Goal: Information Seeking & Learning: Learn about a topic

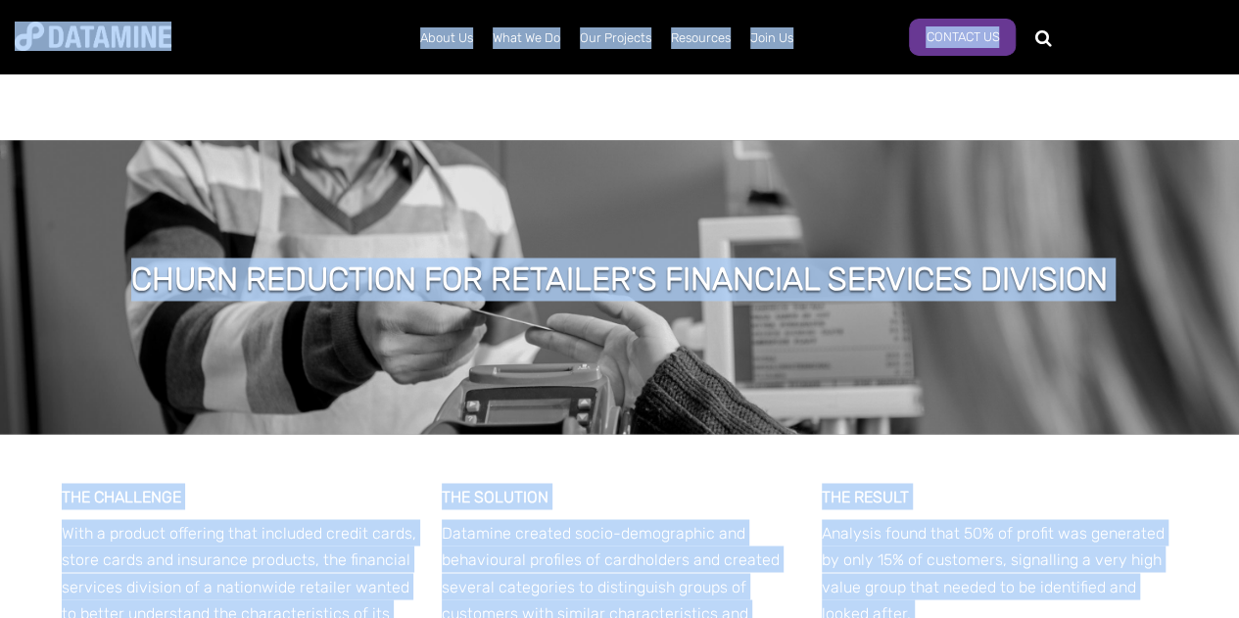
scroll to position [1665, 0]
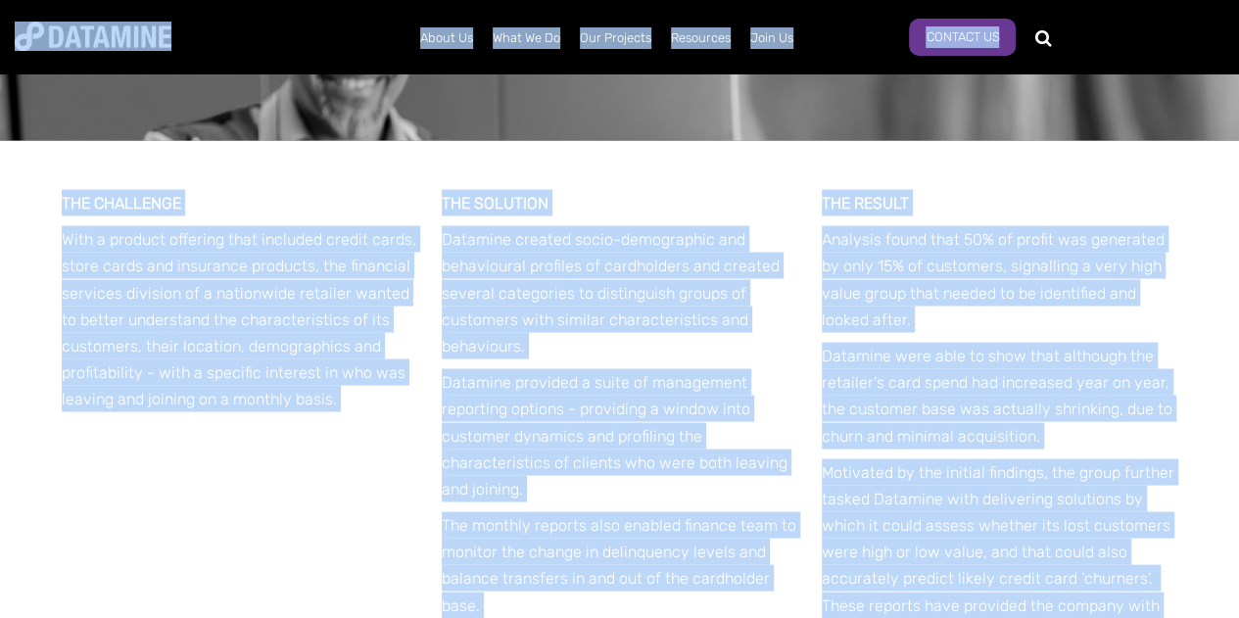
click at [1236, 259] on div "THE CHALLENGE With a product offering that included credit cards, store cards a…" at bounding box center [619, 477] width 1239 height 675
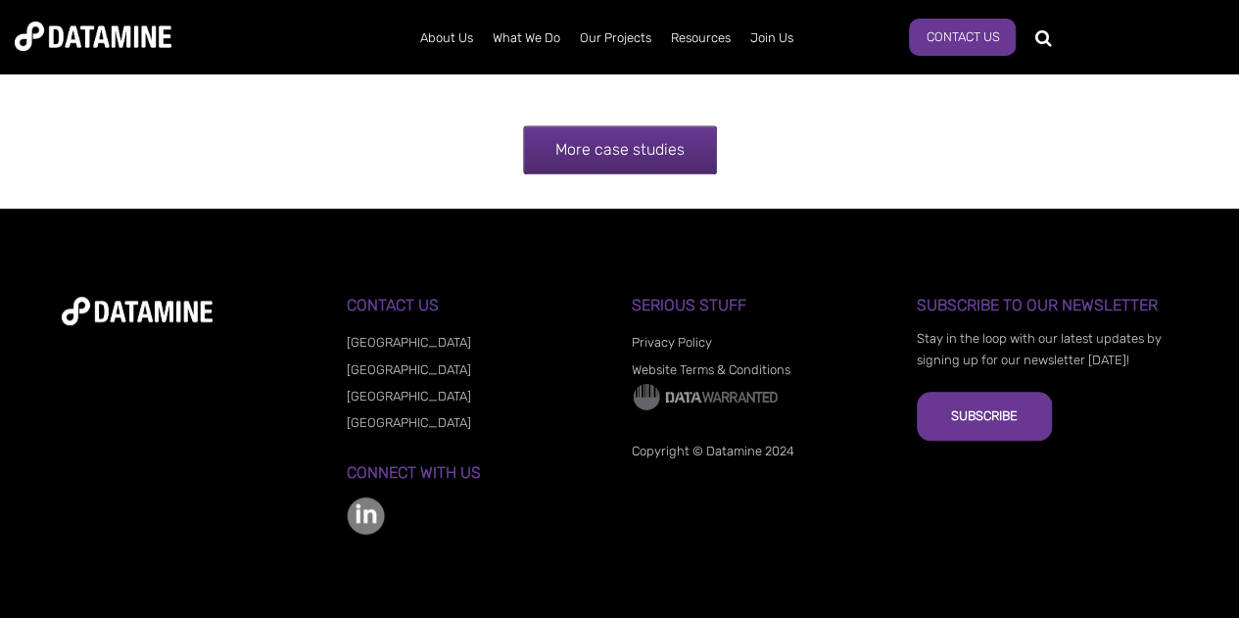
scroll to position [4193, 0]
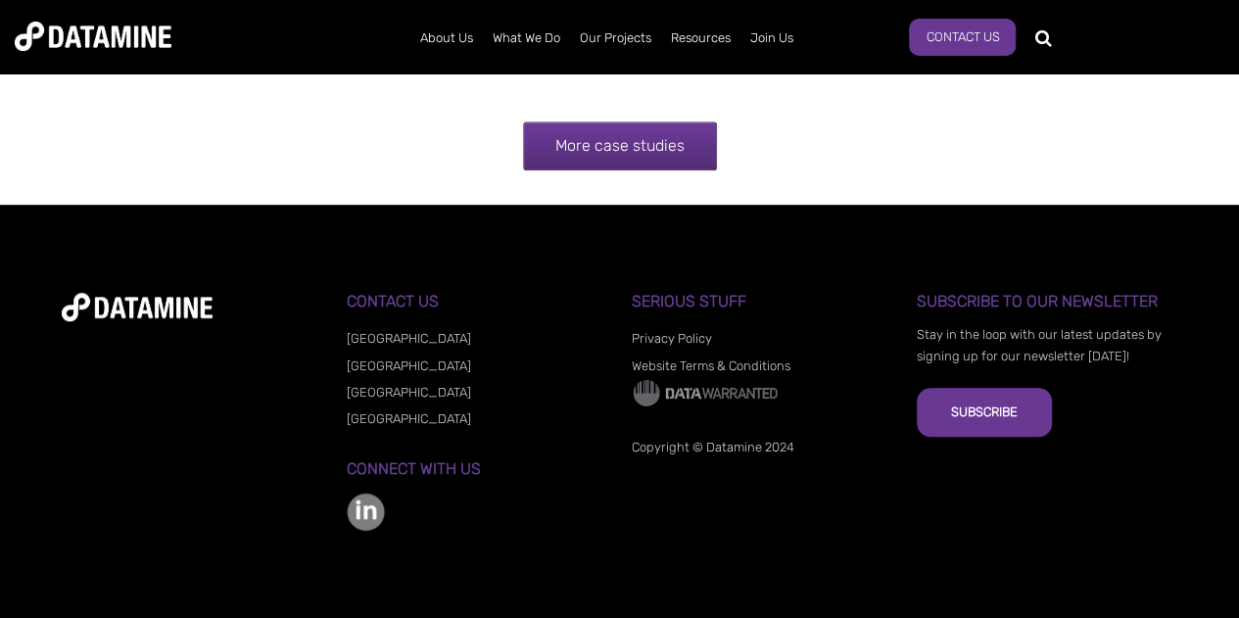
click at [636, 149] on link "More case studies" at bounding box center [620, 145] width 194 height 49
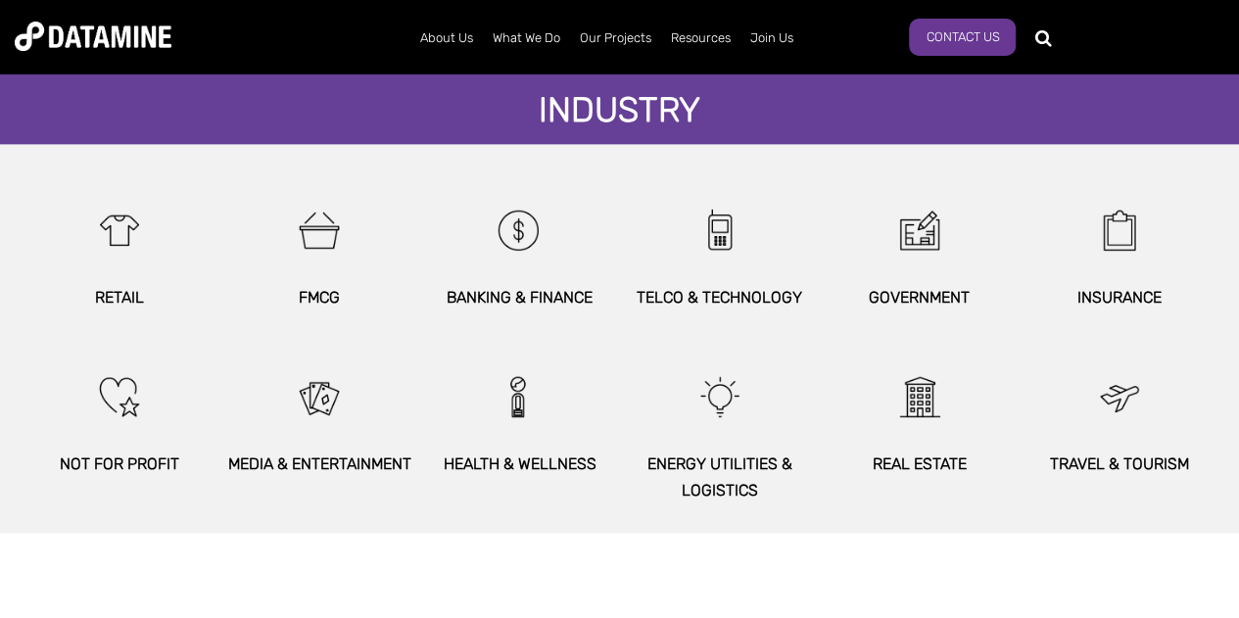
scroll to position [1175, 0]
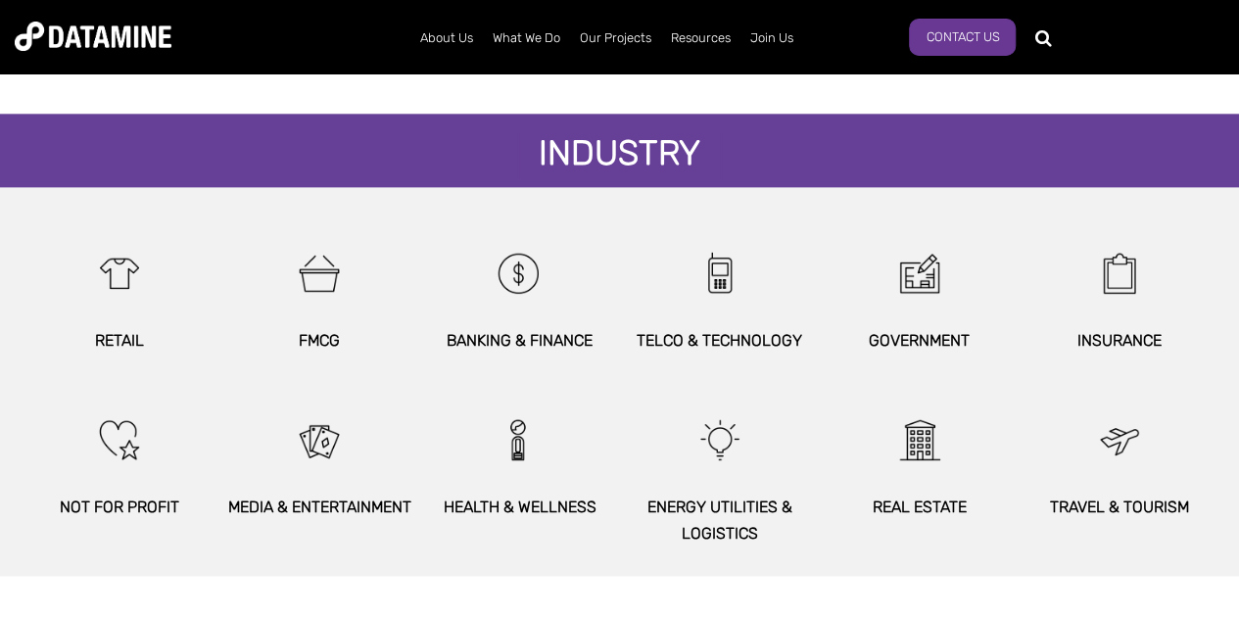
click at [526, 319] on div "BANKING & FINANCE" at bounding box center [519, 291] width 200 height 124
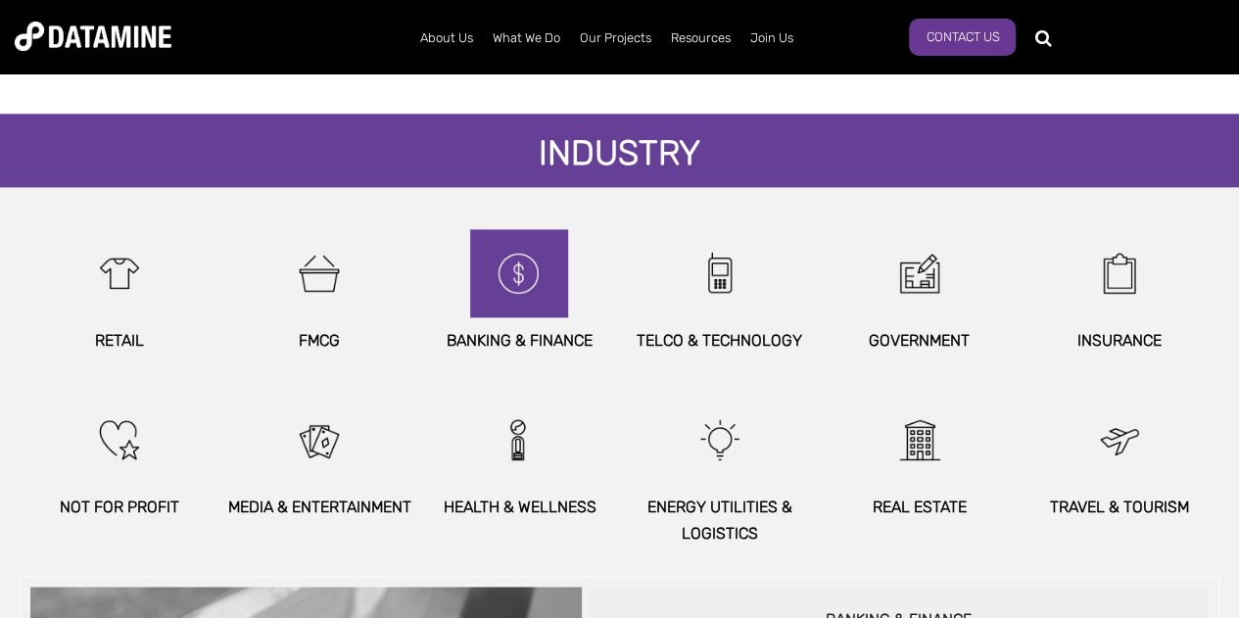
click at [521, 284] on img at bounding box center [519, 273] width 84 height 88
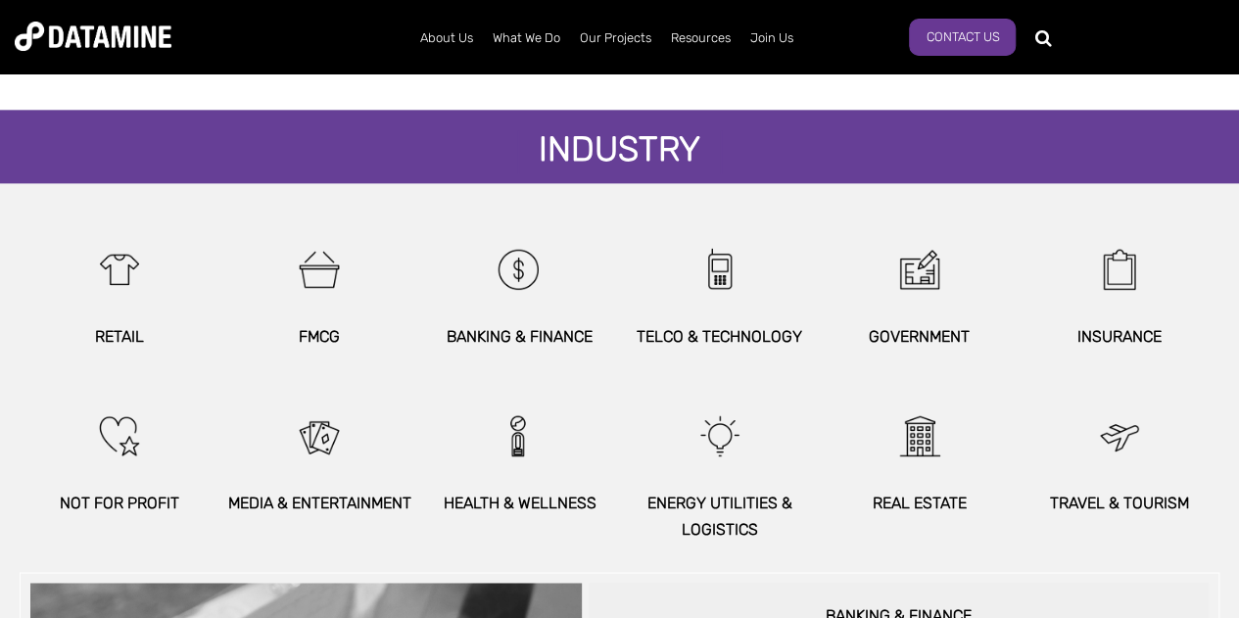
scroll to position [1273, 0]
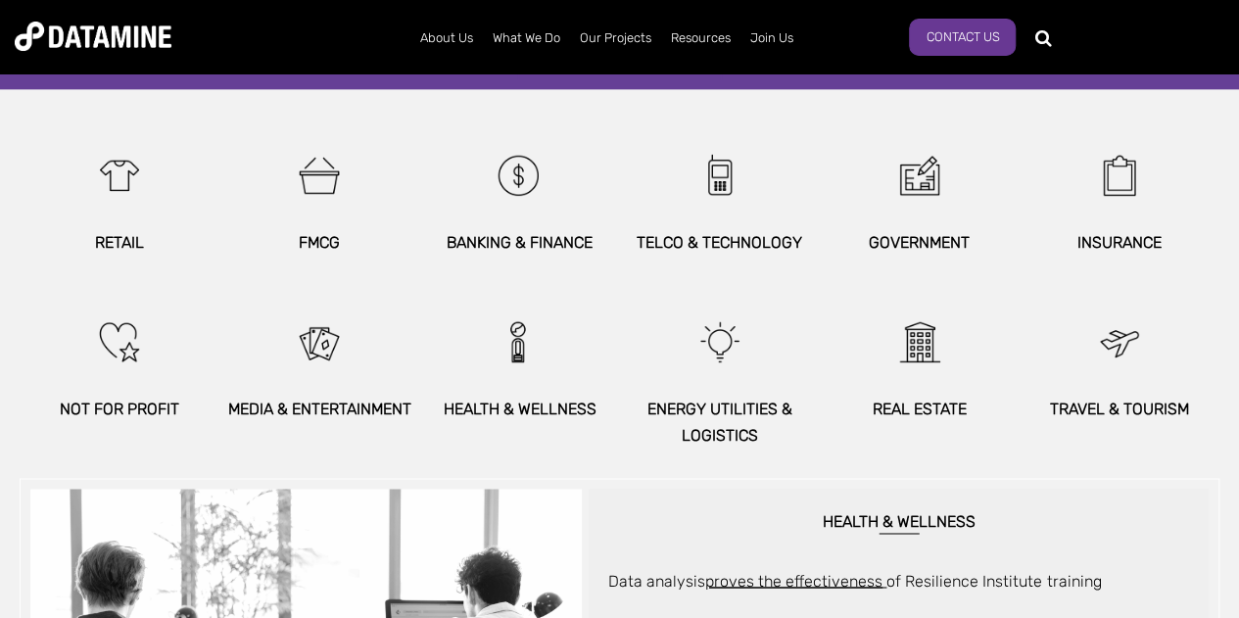
click at [544, 229] on p "BANKING & FINANCE" at bounding box center [519, 242] width 200 height 26
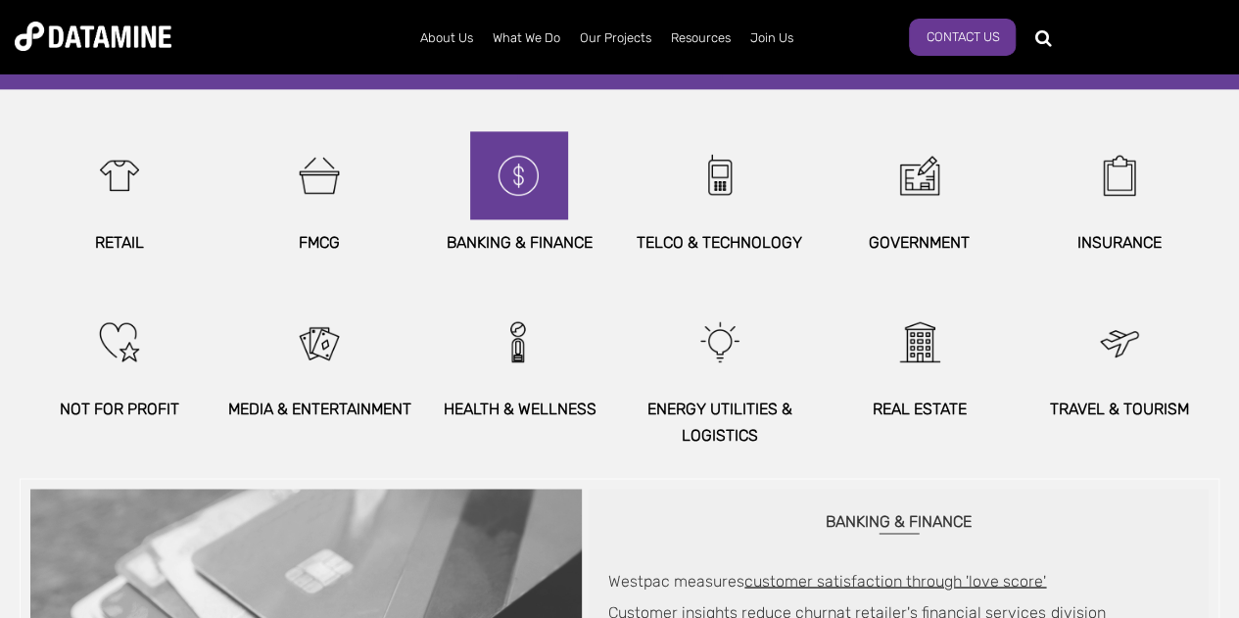
click at [515, 183] on img at bounding box center [519, 175] width 84 height 88
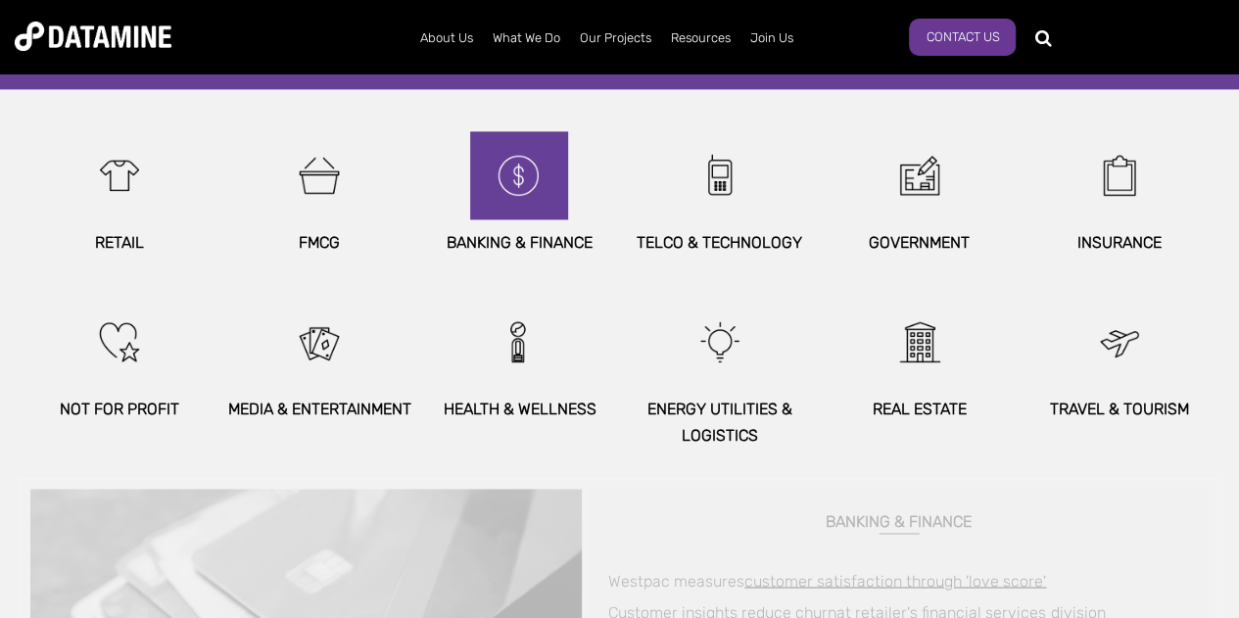
click at [511, 212] on img at bounding box center [519, 175] width 84 height 88
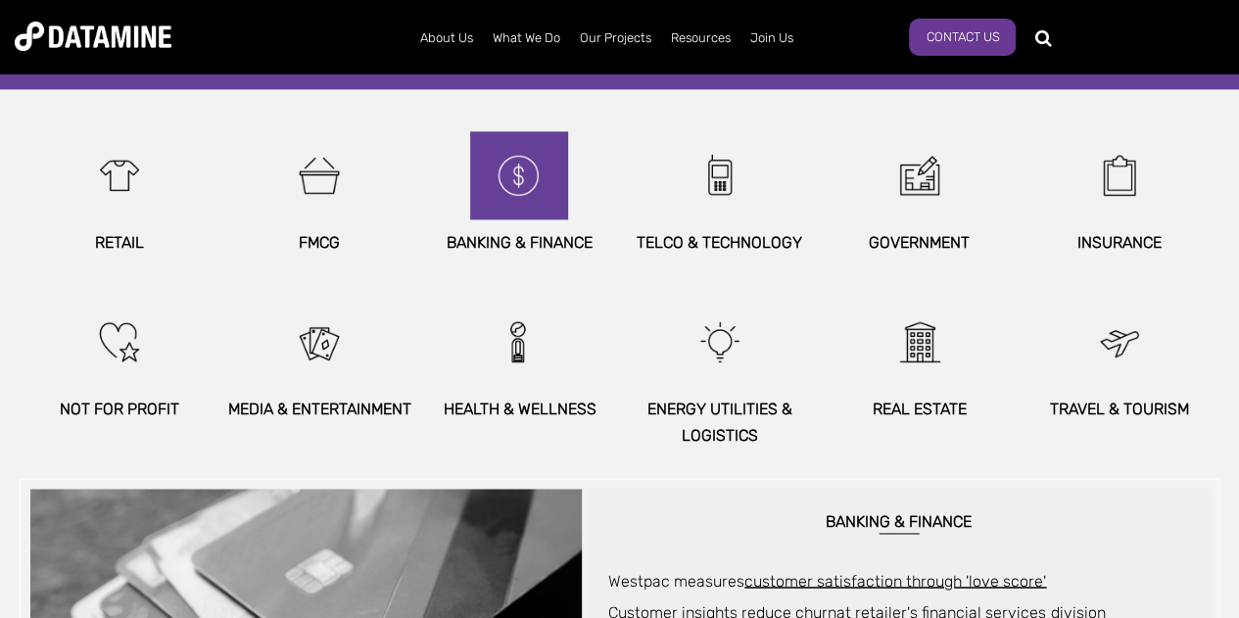
click at [531, 167] on img at bounding box center [519, 175] width 84 height 88
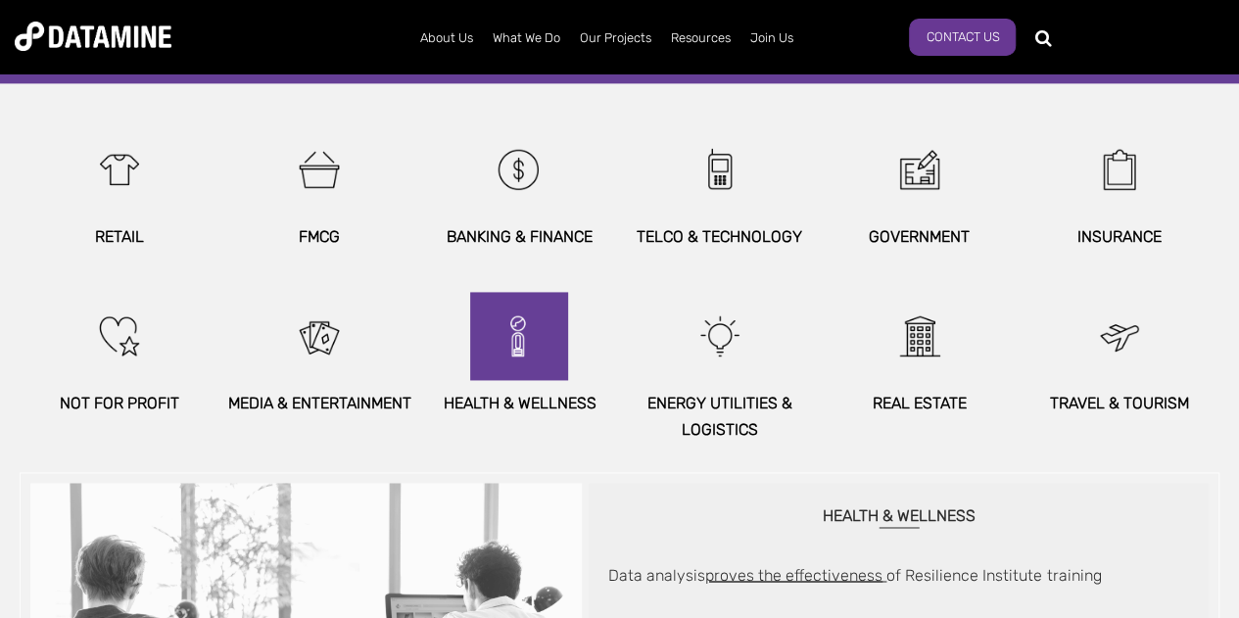
scroll to position [1371, 0]
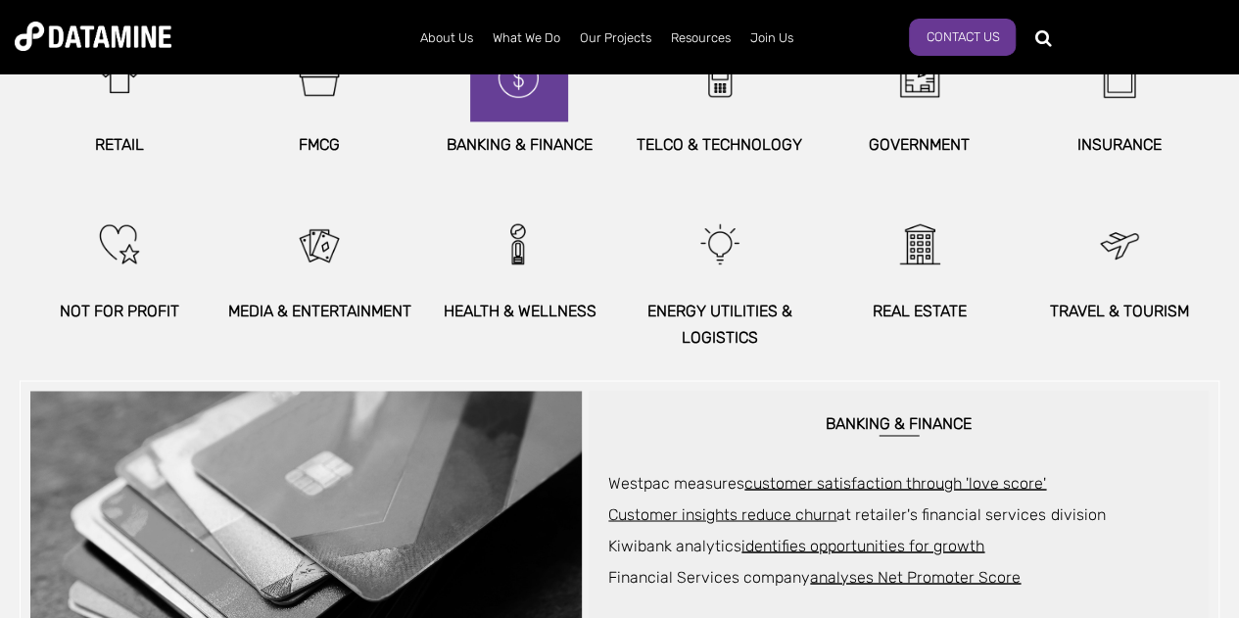
click at [535, 117] on img at bounding box center [519, 77] width 84 height 88
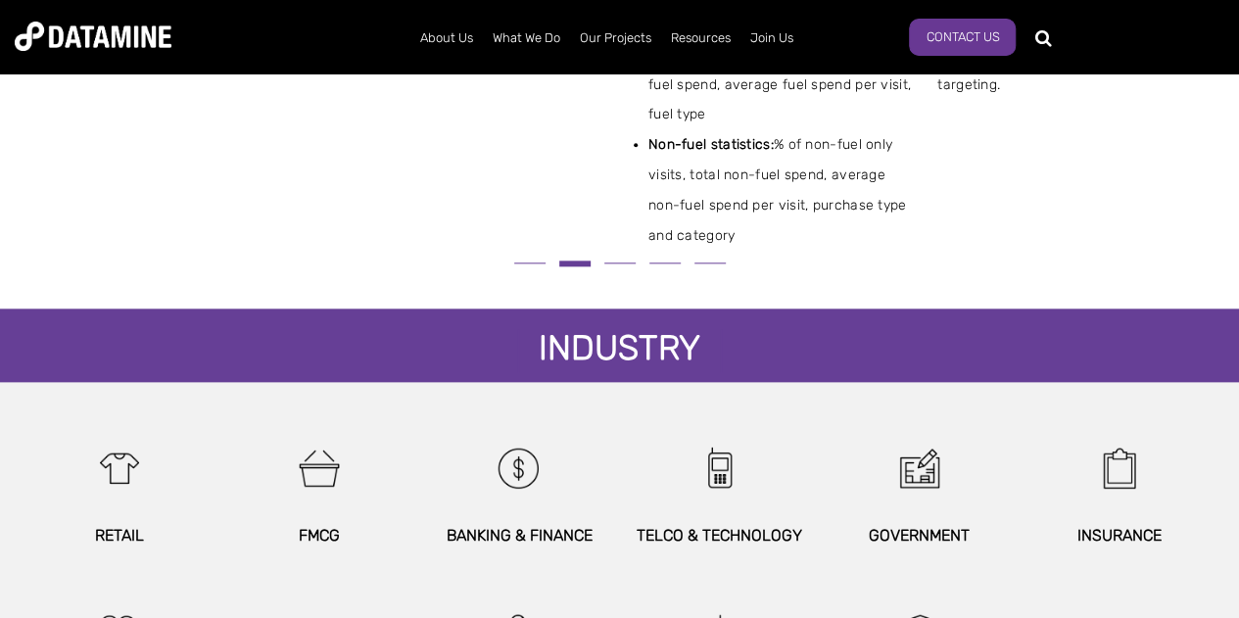
scroll to position [979, 0]
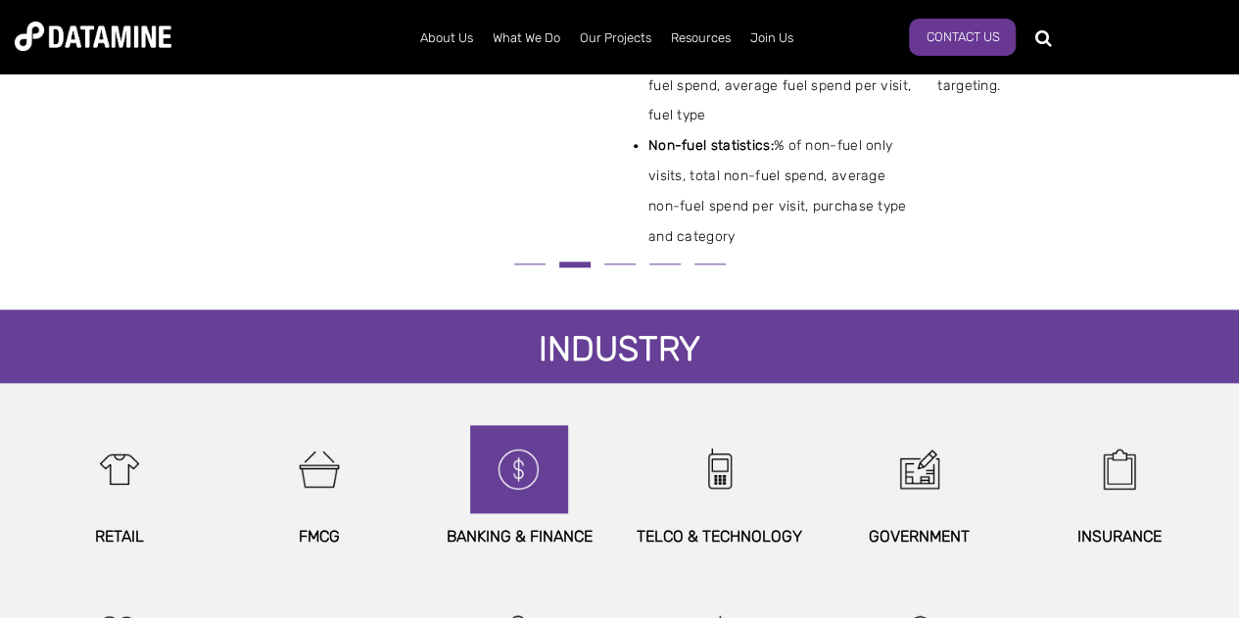
click at [535, 494] on img at bounding box center [519, 469] width 84 height 88
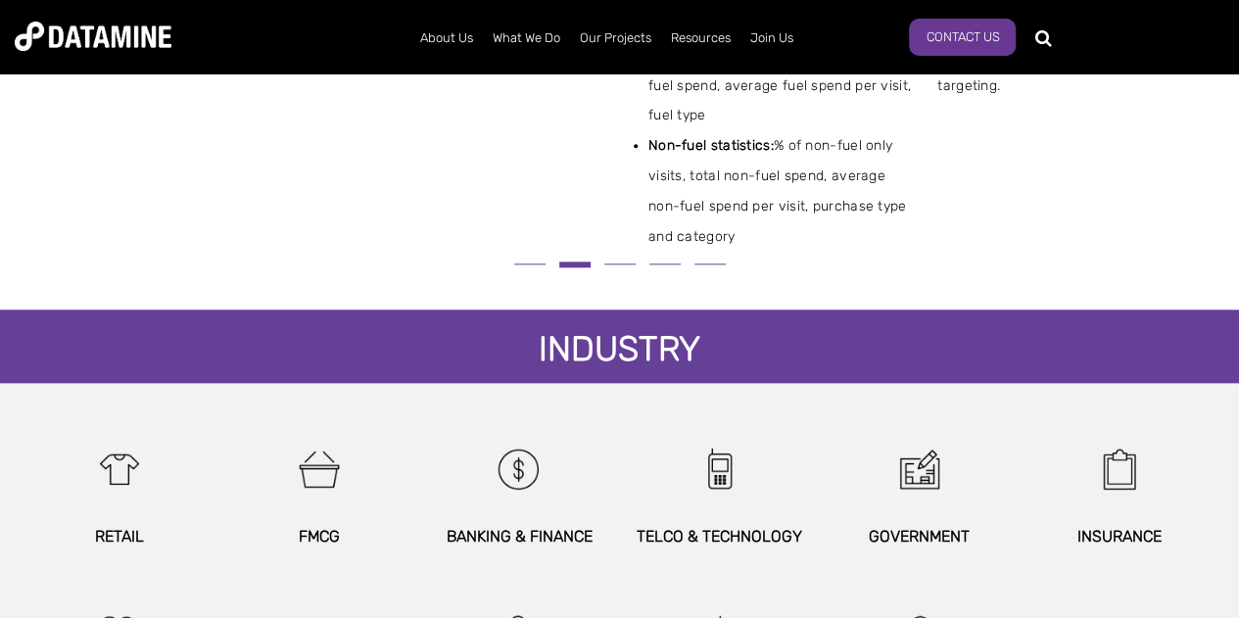
scroll to position [685, 0]
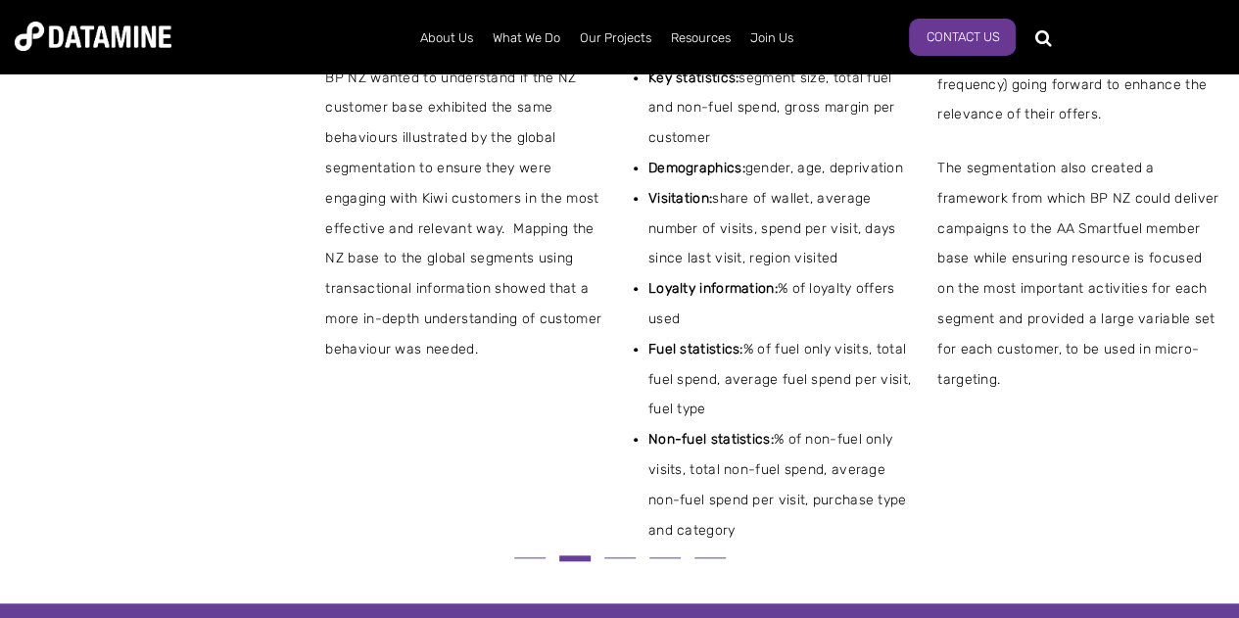
click at [629, 559] on button at bounding box center [619, 557] width 45 height 11
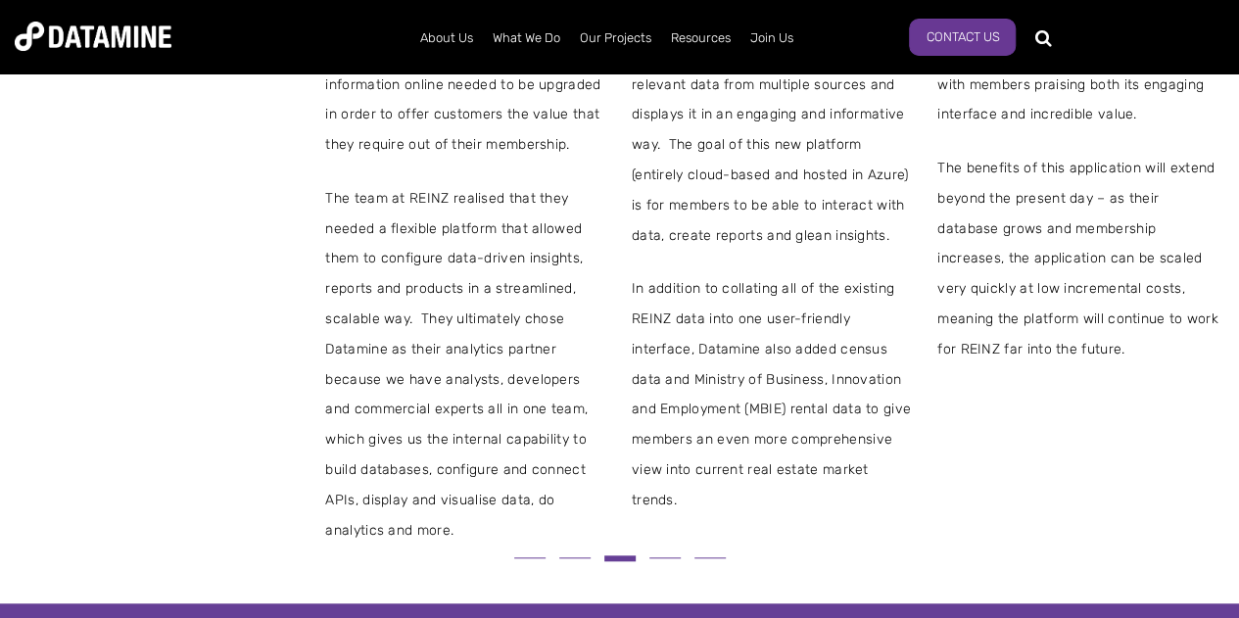
click at [580, 553] on button at bounding box center [574, 557] width 45 height 11
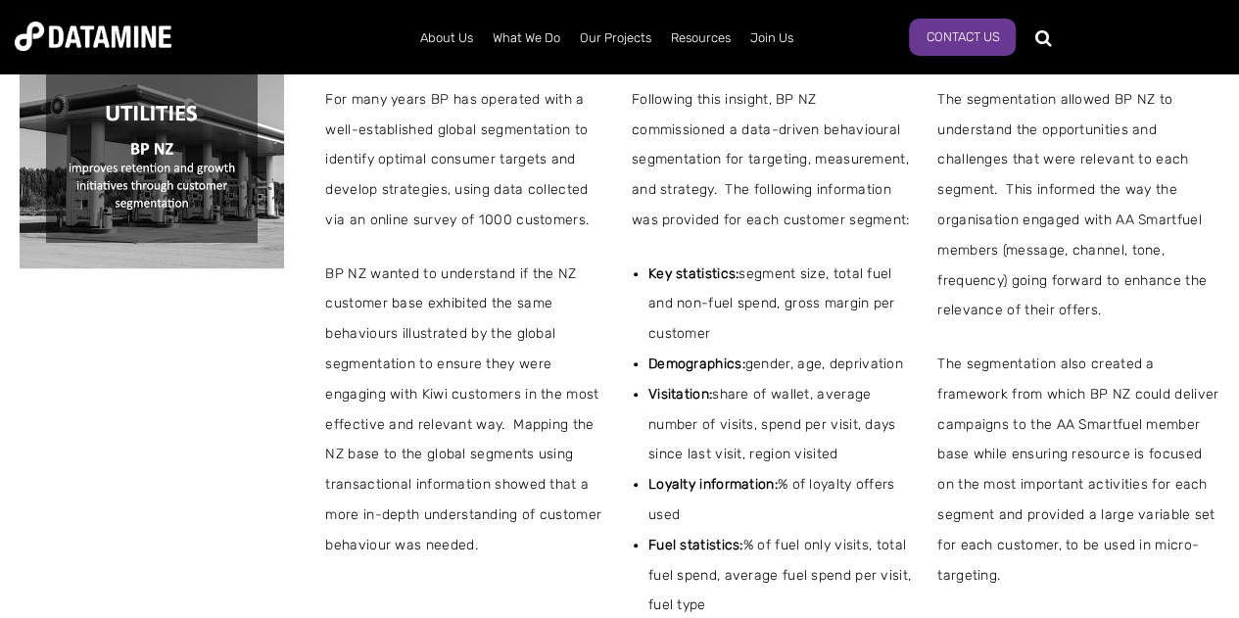
scroll to position [783, 0]
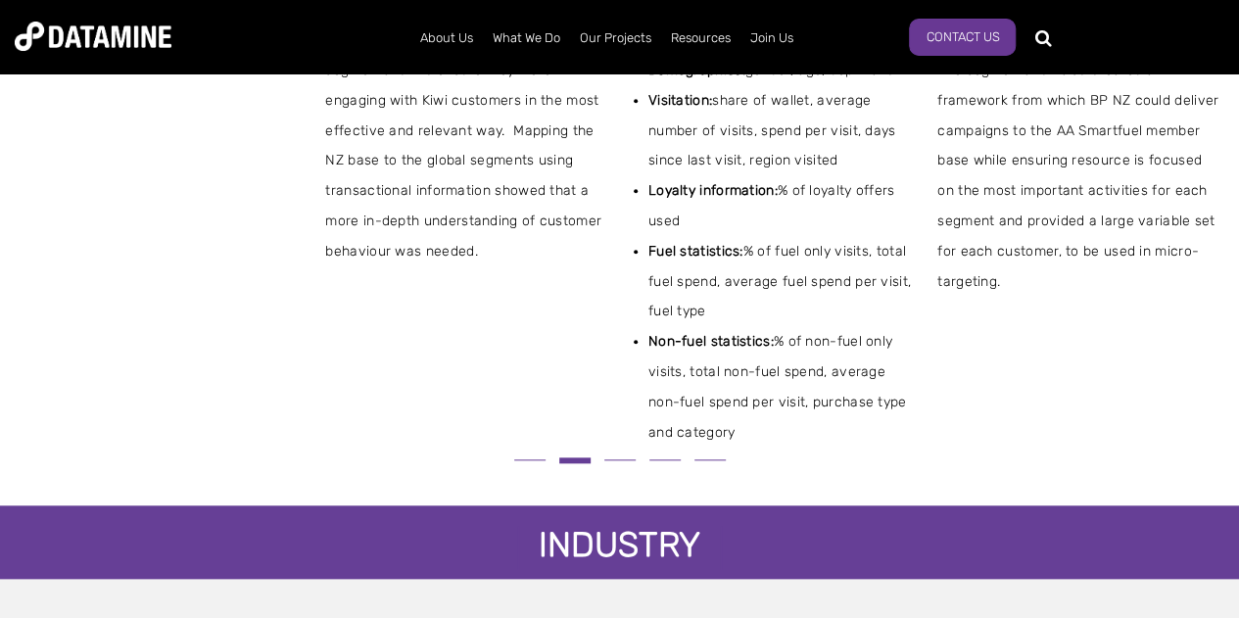
click at [531, 457] on button at bounding box center [529, 459] width 45 height 11
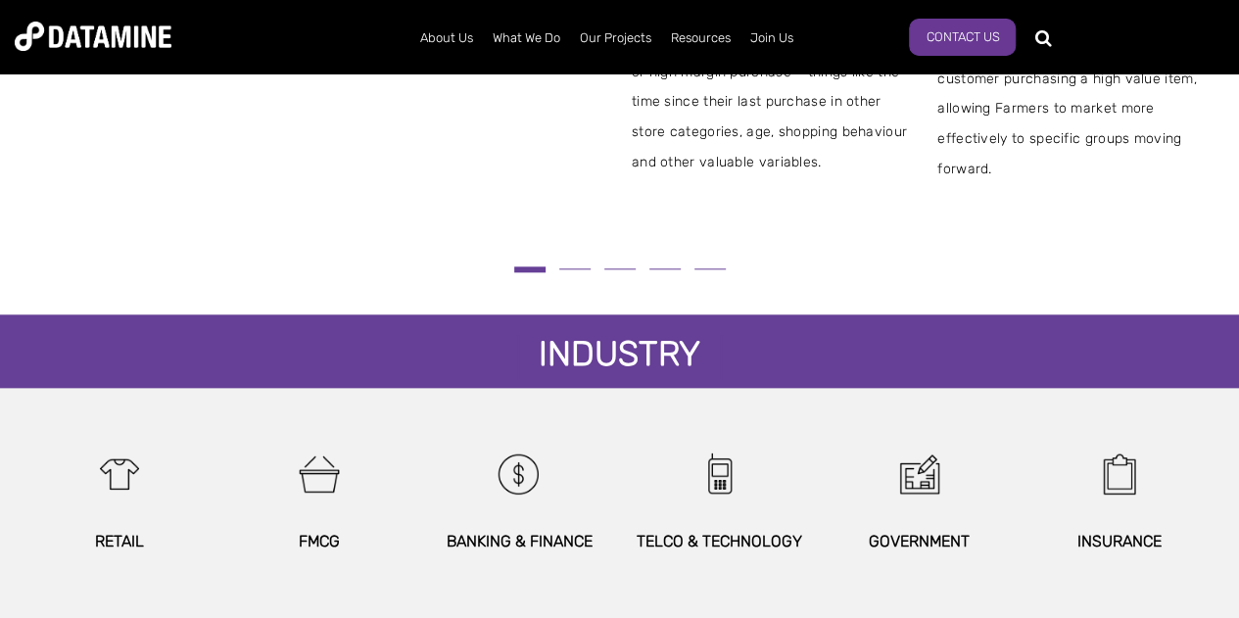
scroll to position [1175, 0]
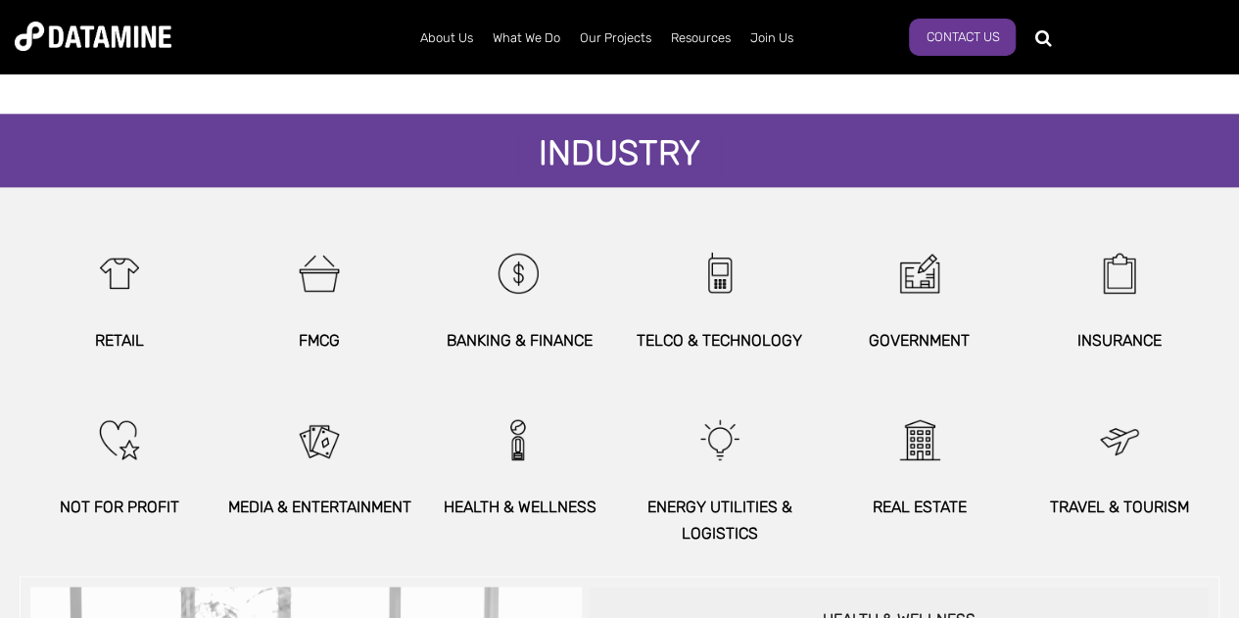
click at [527, 334] on p "BANKING & FINANCE" at bounding box center [519, 340] width 200 height 26
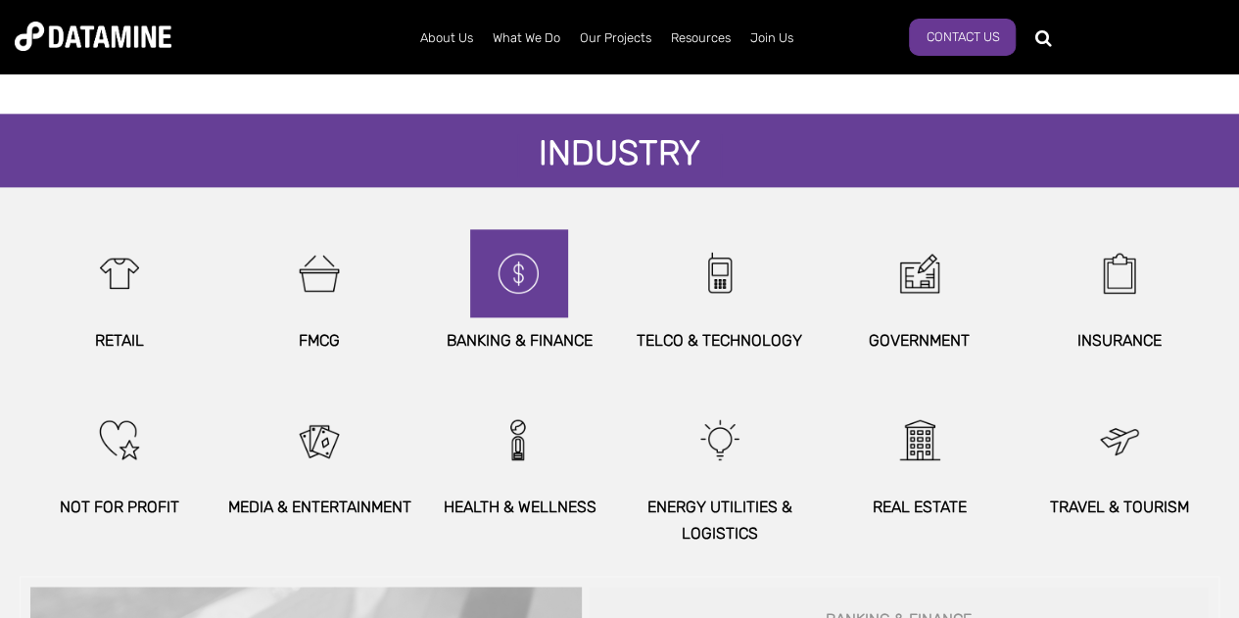
click at [532, 278] on img at bounding box center [519, 273] width 84 height 88
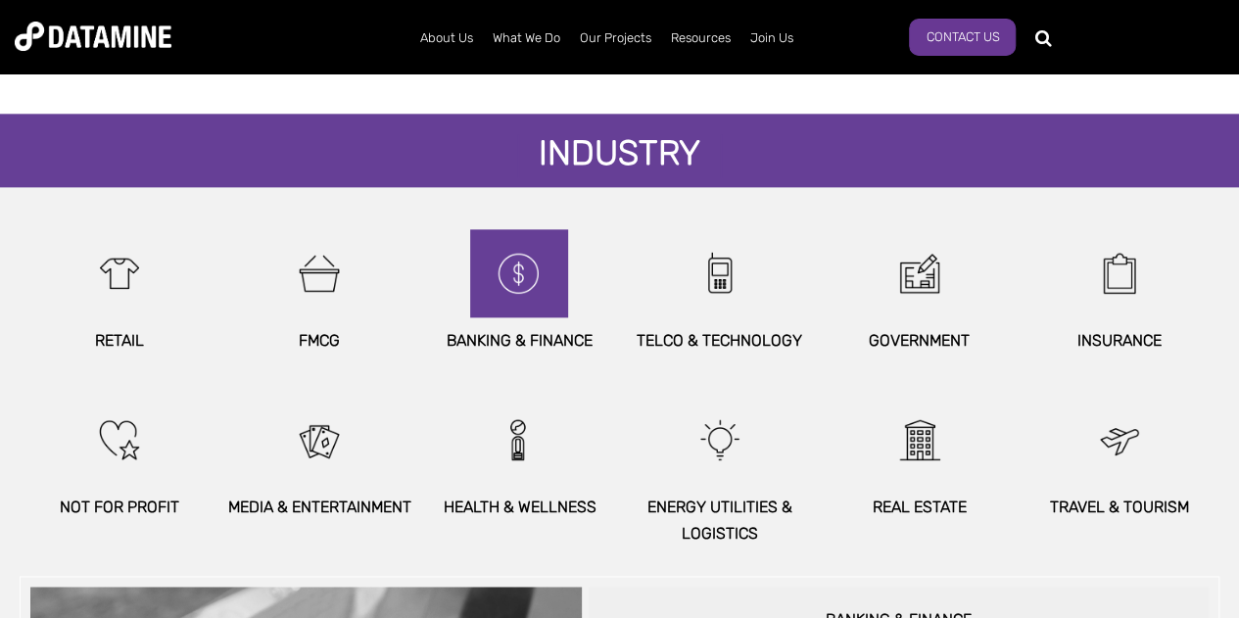
click at [525, 303] on img at bounding box center [519, 273] width 84 height 88
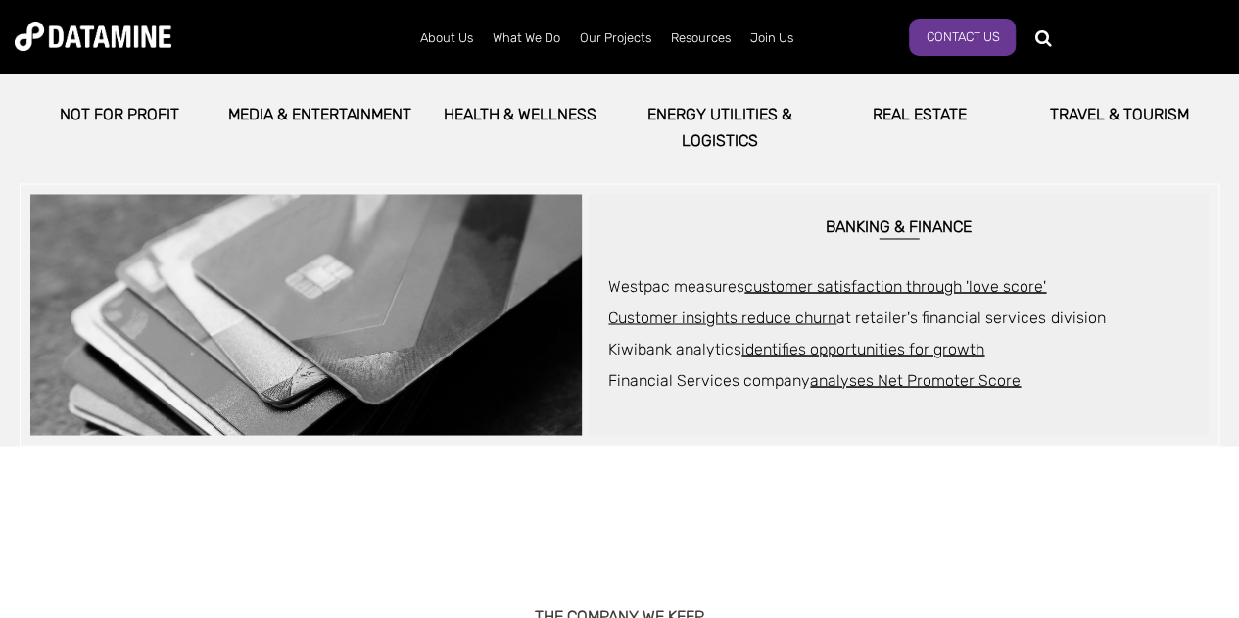
scroll to position [1567, 0]
